Goal: Information Seeking & Learning: Learn about a topic

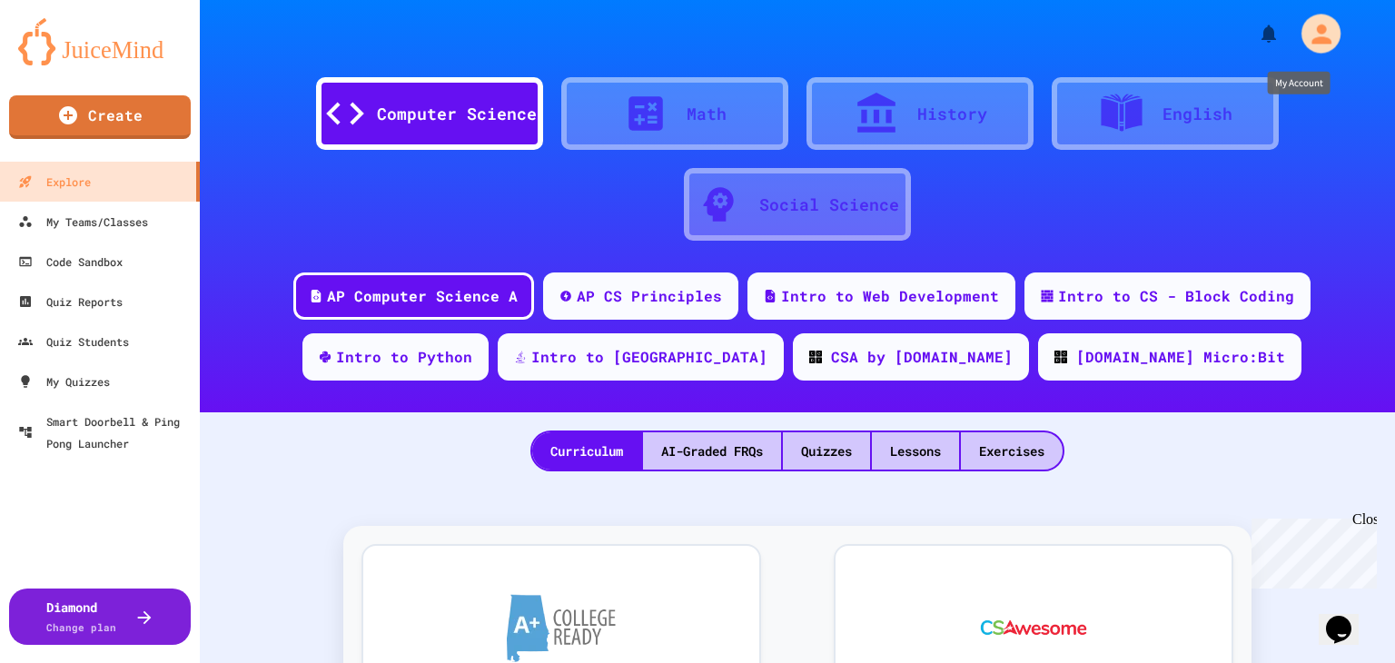
click at [1306, 30] on icon "My Account" at bounding box center [1320, 33] width 29 height 29
click at [1052, 662] on div at bounding box center [697, 663] width 1395 height 0
